Goal: Transaction & Acquisition: Book appointment/travel/reservation

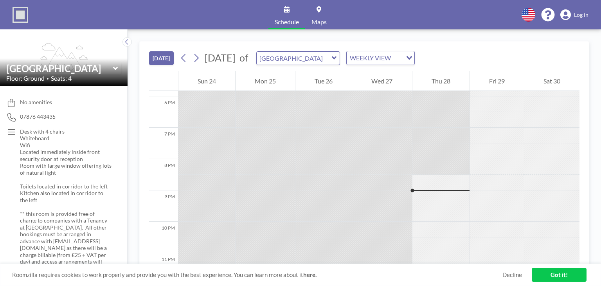
scroll to position [582, 0]
click at [402, 60] on div "WEEKLY VIEW" at bounding box center [375, 57] width 56 height 12
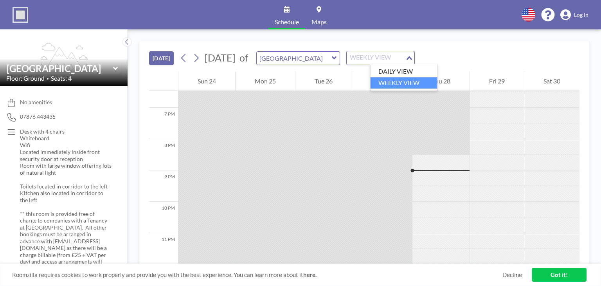
click at [404, 60] on input "Search for option" at bounding box center [375, 58] width 57 height 10
click at [488, 170] on div at bounding box center [497, 178] width 54 height 16
click at [459, 162] on div at bounding box center [440, 163] width 57 height 16
click at [450, 174] on div at bounding box center [440, 178] width 57 height 16
click at [505, 81] on div "Fri 29" at bounding box center [497, 81] width 54 height 20
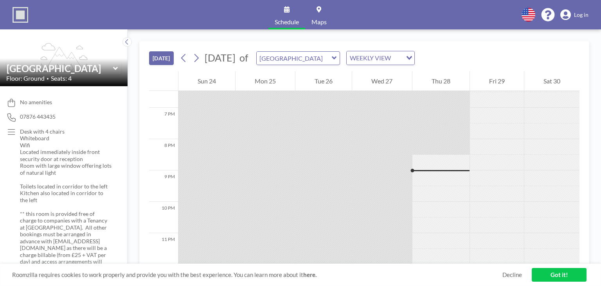
click at [503, 97] on div at bounding box center [497, 100] width 54 height 16
click at [549, 273] on link "Got it!" at bounding box center [559, 275] width 55 height 14
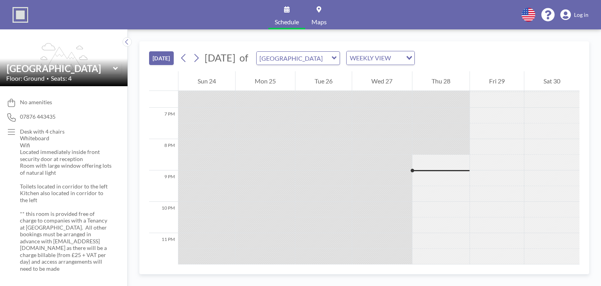
scroll to position [581, 0]
click at [485, 92] on div at bounding box center [497, 100] width 54 height 16
click at [198, 58] on icon at bounding box center [195, 58] width 7 height 12
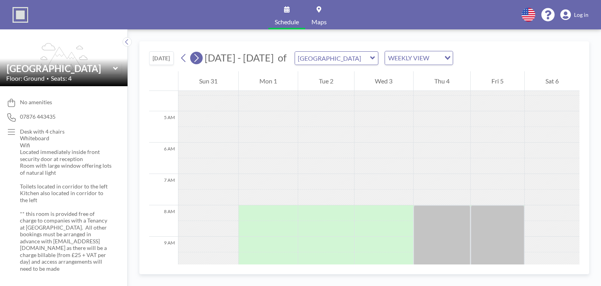
scroll to position [235, 0]
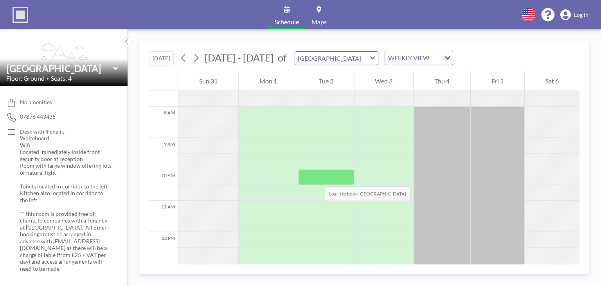
click at [317, 178] on div at bounding box center [326, 177] width 56 height 16
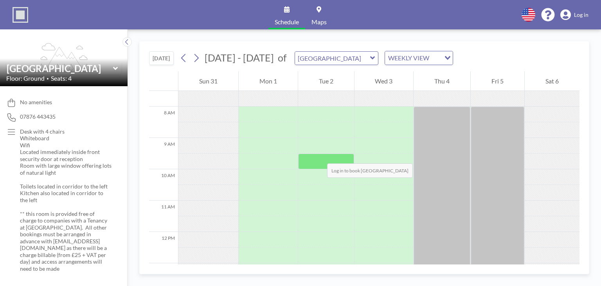
click at [319, 155] on div at bounding box center [326, 161] width 56 height 16
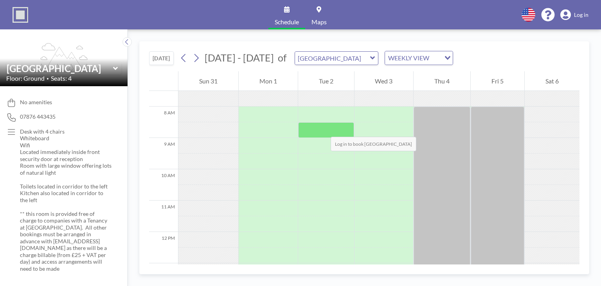
click at [323, 129] on div at bounding box center [326, 130] width 56 height 16
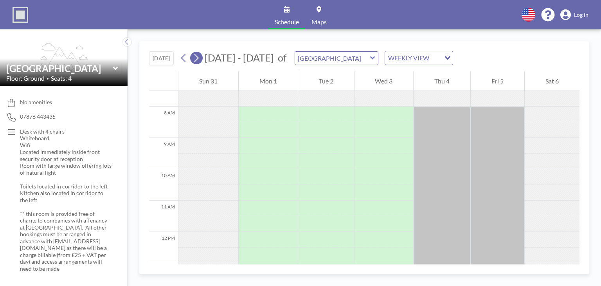
click at [197, 58] on icon at bounding box center [195, 58] width 7 height 12
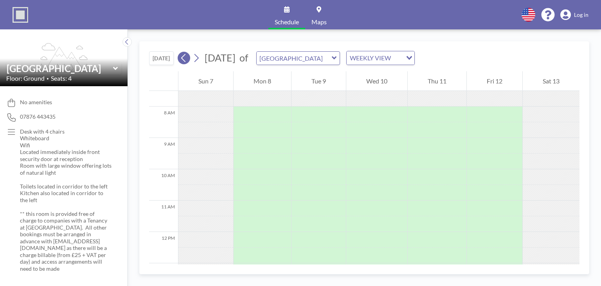
click at [184, 60] on icon at bounding box center [183, 58] width 7 height 12
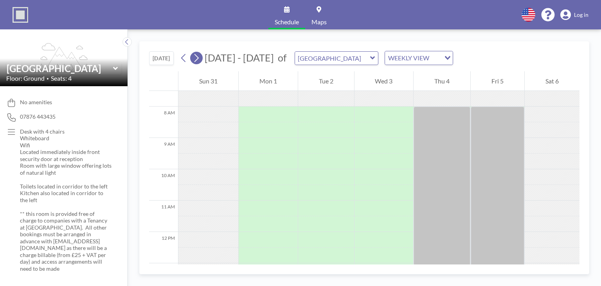
click at [200, 61] on icon at bounding box center [195, 58] width 7 height 12
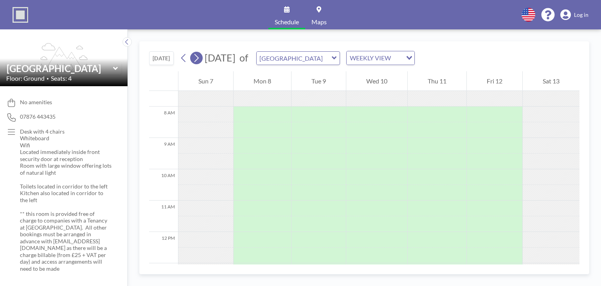
click at [200, 61] on icon at bounding box center [195, 58] width 7 height 12
click at [196, 56] on icon at bounding box center [195, 58] width 7 height 12
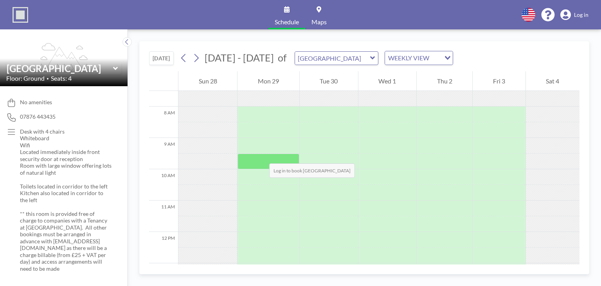
click at [261, 155] on div at bounding box center [267, 161] width 61 height 16
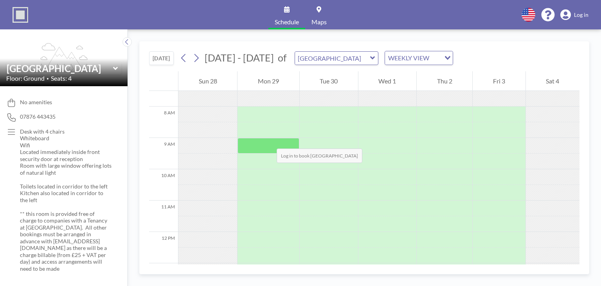
click at [269, 140] on div at bounding box center [267, 146] width 61 height 16
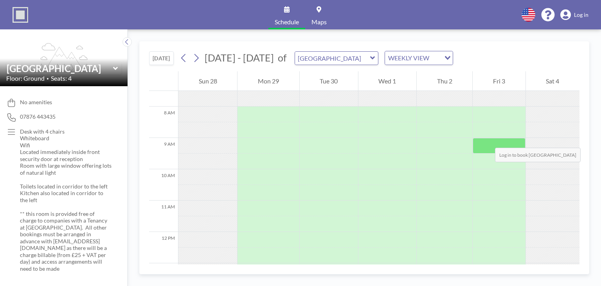
click at [487, 140] on div at bounding box center [499, 146] width 52 height 16
click at [579, 14] on span "Log in" at bounding box center [581, 14] width 14 height 7
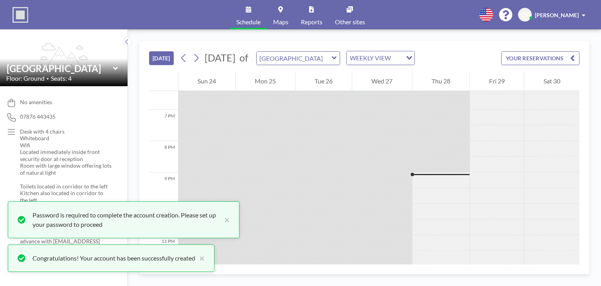
scroll to position [582, 0]
click at [227, 221] on button "×" at bounding box center [224, 219] width 9 height 19
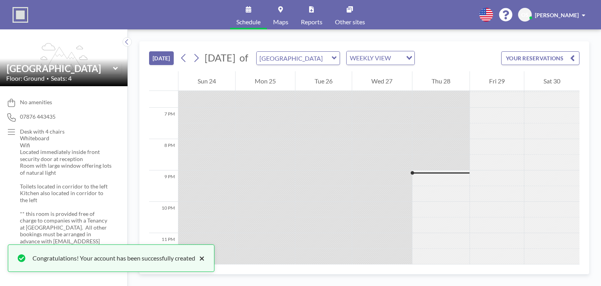
click at [205, 256] on button "×" at bounding box center [199, 257] width 9 height 9
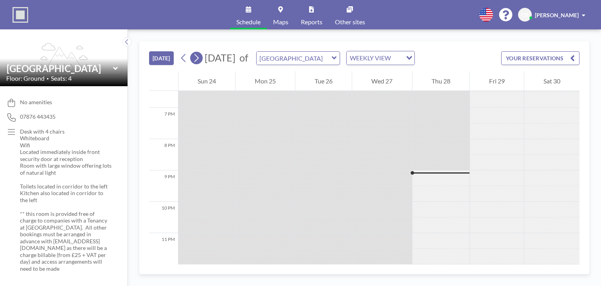
click at [199, 58] on icon at bounding box center [196, 58] width 4 height 8
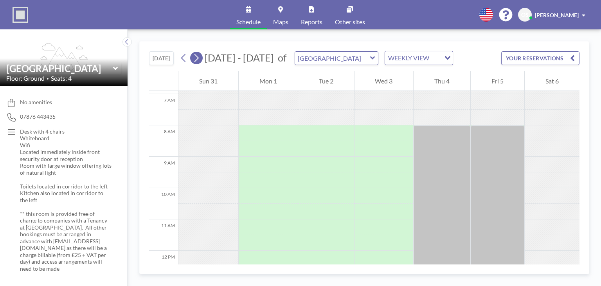
scroll to position [235, 0]
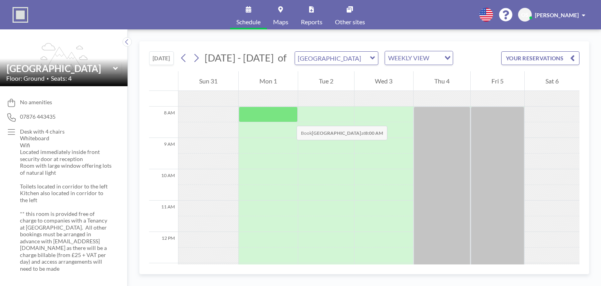
click at [289, 118] on div at bounding box center [268, 114] width 59 height 16
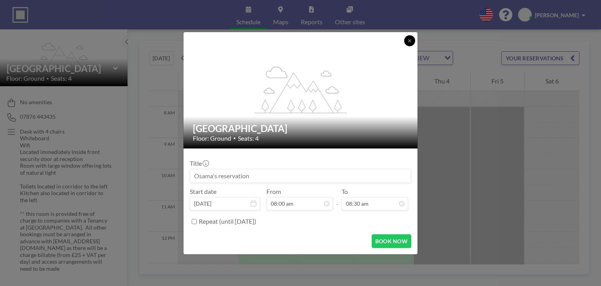
click at [410, 43] on button at bounding box center [409, 40] width 11 height 11
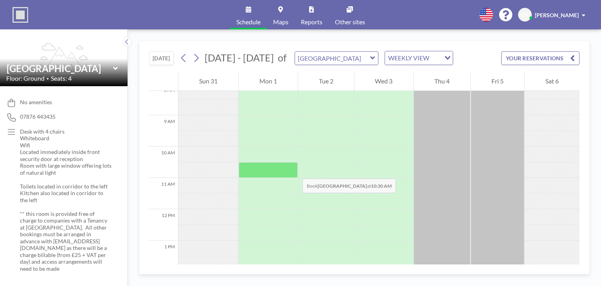
scroll to position [229, 0]
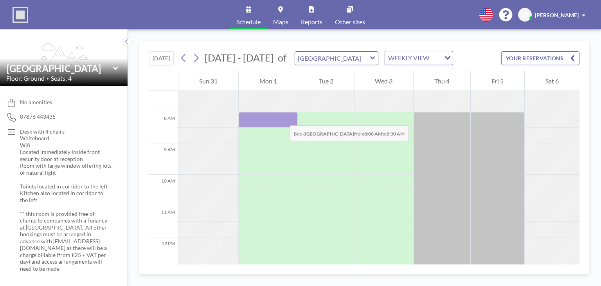
click at [282, 117] on div at bounding box center [268, 120] width 59 height 16
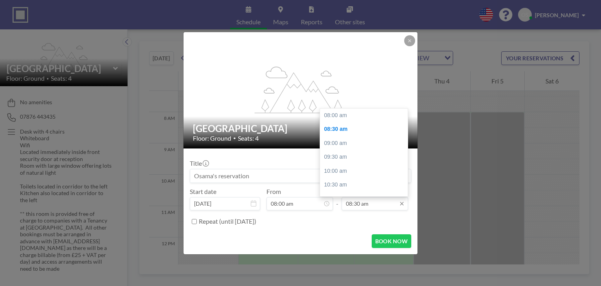
scroll to position [14, 0]
click at [361, 206] on input "08:30 am" at bounding box center [375, 203] width 67 height 13
click at [346, 188] on div "05:00 pm" at bounding box center [366, 189] width 92 height 14
type input "05:00 pm"
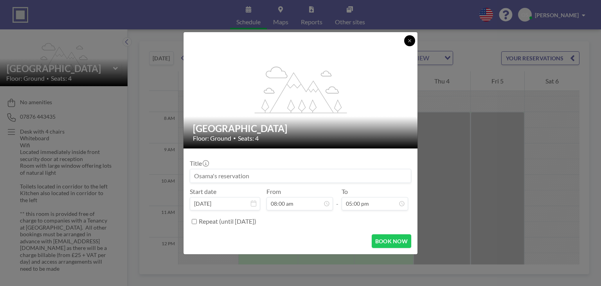
click at [409, 43] on button at bounding box center [409, 40] width 11 height 11
